Goal: Task Accomplishment & Management: Use online tool/utility

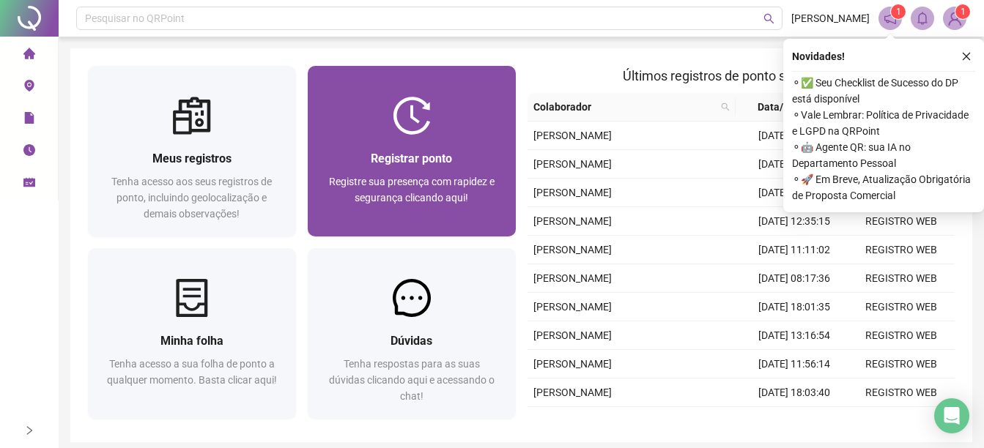
click at [471, 190] on div "Registre sua presença com rapidez e segurança clicando aqui!" at bounding box center [411, 198] width 173 height 48
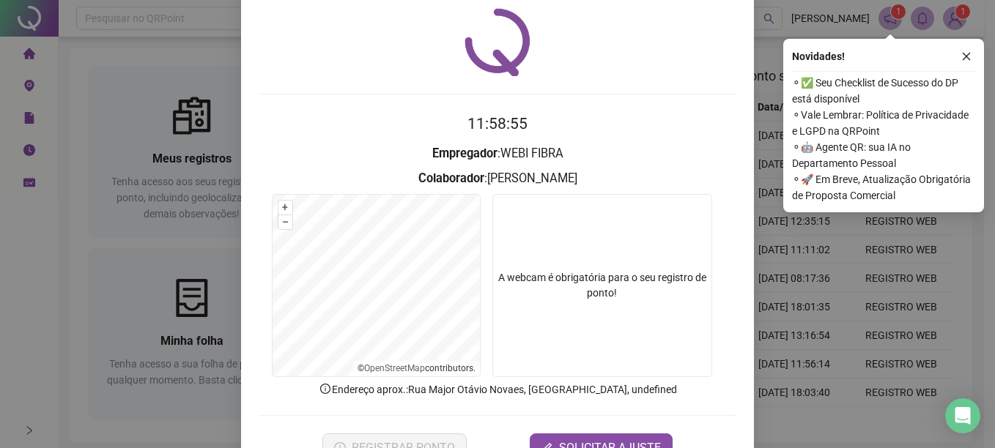
scroll to position [92, 0]
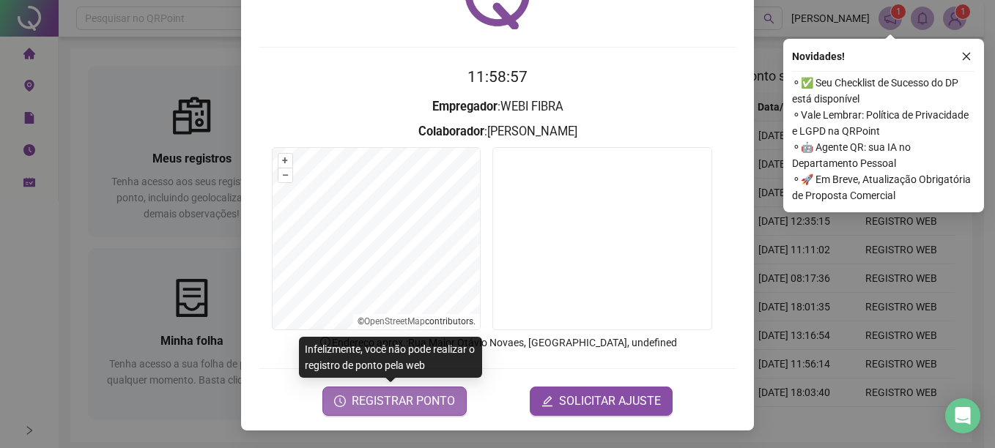
click at [421, 403] on span "REGISTRAR PONTO" at bounding box center [403, 402] width 103 height 18
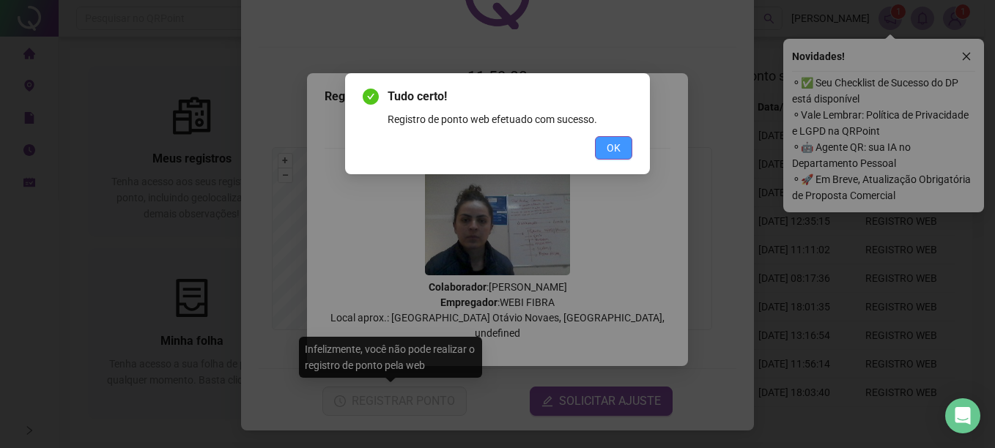
click at [627, 152] on button "OK" at bounding box center [613, 147] width 37 height 23
